Goal: Find specific page/section: Find specific page/section

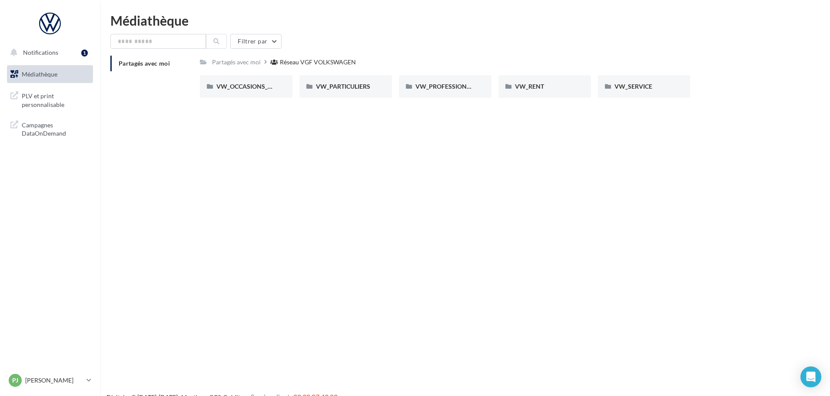
click at [43, 68] on link "Médiathèque" at bounding box center [49, 74] width 89 height 18
click at [53, 136] on span "Campagnes DataOnDemand" at bounding box center [56, 128] width 68 height 19
click at [163, 42] on input "text" at bounding box center [158, 41] width 96 height 15
click at [238, 64] on div "Partagés avec moi" at bounding box center [236, 62] width 49 height 9
click at [347, 80] on div "VW_PARTICULIERS" at bounding box center [345, 86] width 93 height 23
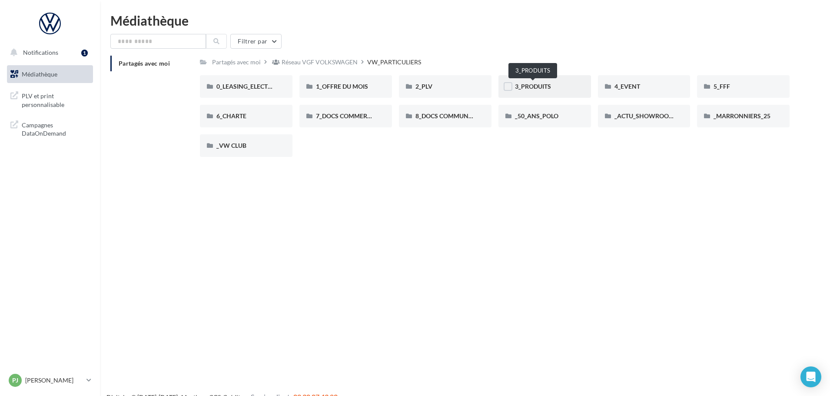
click at [547, 87] on span "3_PRODUITS" at bounding box center [533, 86] width 36 height 7
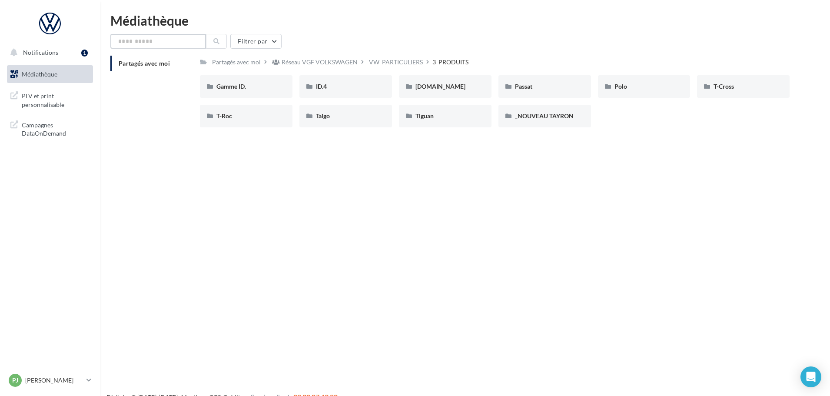
click at [176, 46] on input "text" at bounding box center [158, 41] width 96 height 15
type input "******"
click at [223, 45] on button at bounding box center [216, 41] width 21 height 15
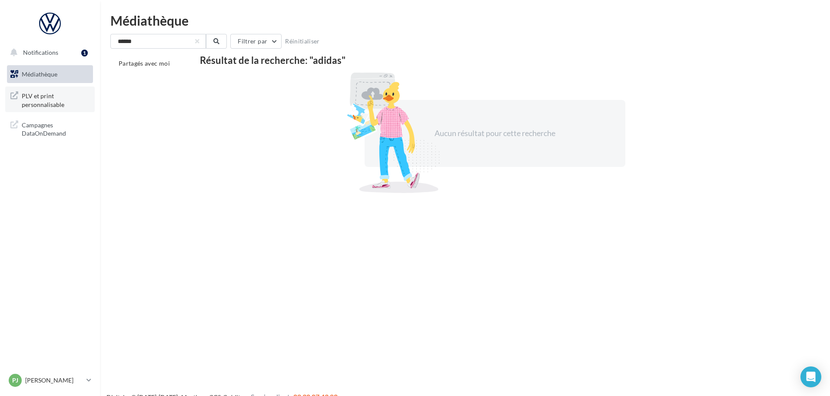
click at [28, 99] on span "PLV et print personnalisable" at bounding box center [56, 99] width 68 height 19
